Goal: Complete application form: Complete application form

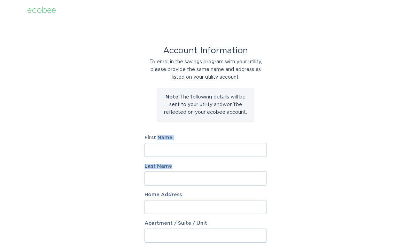
click at [284, 154] on div "Account Information To enrol in the savings program with your utility, please p…" at bounding box center [205, 213] width 411 height 385
click at [171, 151] on input "First Name" at bounding box center [206, 150] width 122 height 14
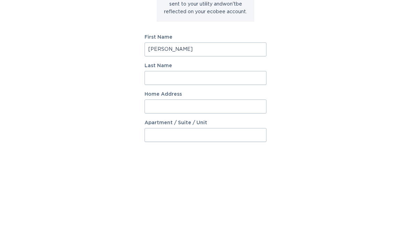
type input "[PERSON_NAME]"
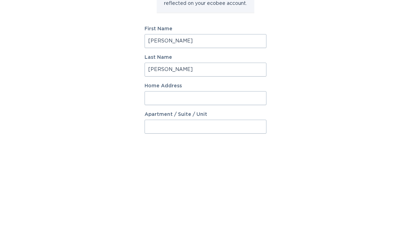
type input "[PERSON_NAME]"
click at [164, 200] on input "Home Address" at bounding box center [206, 207] width 122 height 14
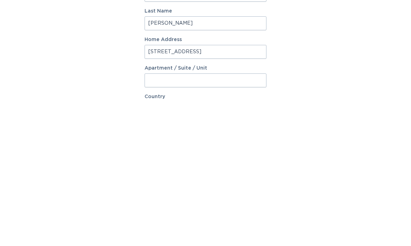
scroll to position [13, 0]
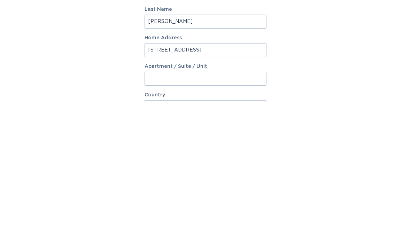
type input "[STREET_ADDRESS]"
click at [174, 216] on input "Apartment / Suite / Unit" at bounding box center [206, 223] width 122 height 14
type input "4A"
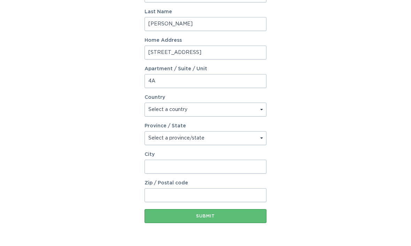
select select "US"
click at [265, 138] on select "Select a province/state [US_STATE] [US_STATE] [US_STATE] [US_STATE] [US_STATE] …" at bounding box center [206, 139] width 122 height 14
select select "CO"
click at [169, 170] on input "City" at bounding box center [206, 167] width 122 height 14
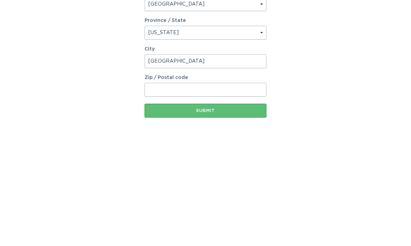
type input "[GEOGRAPHIC_DATA]"
click at [171, 189] on input "Zip / Postal code" at bounding box center [206, 196] width 122 height 14
type input "80202"
click at [213, 215] on div "Submit" at bounding box center [205, 217] width 115 height 4
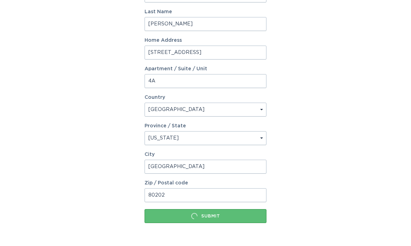
scroll to position [0, 0]
